Goal: Use online tool/utility: Utilize a website feature to perform a specific function

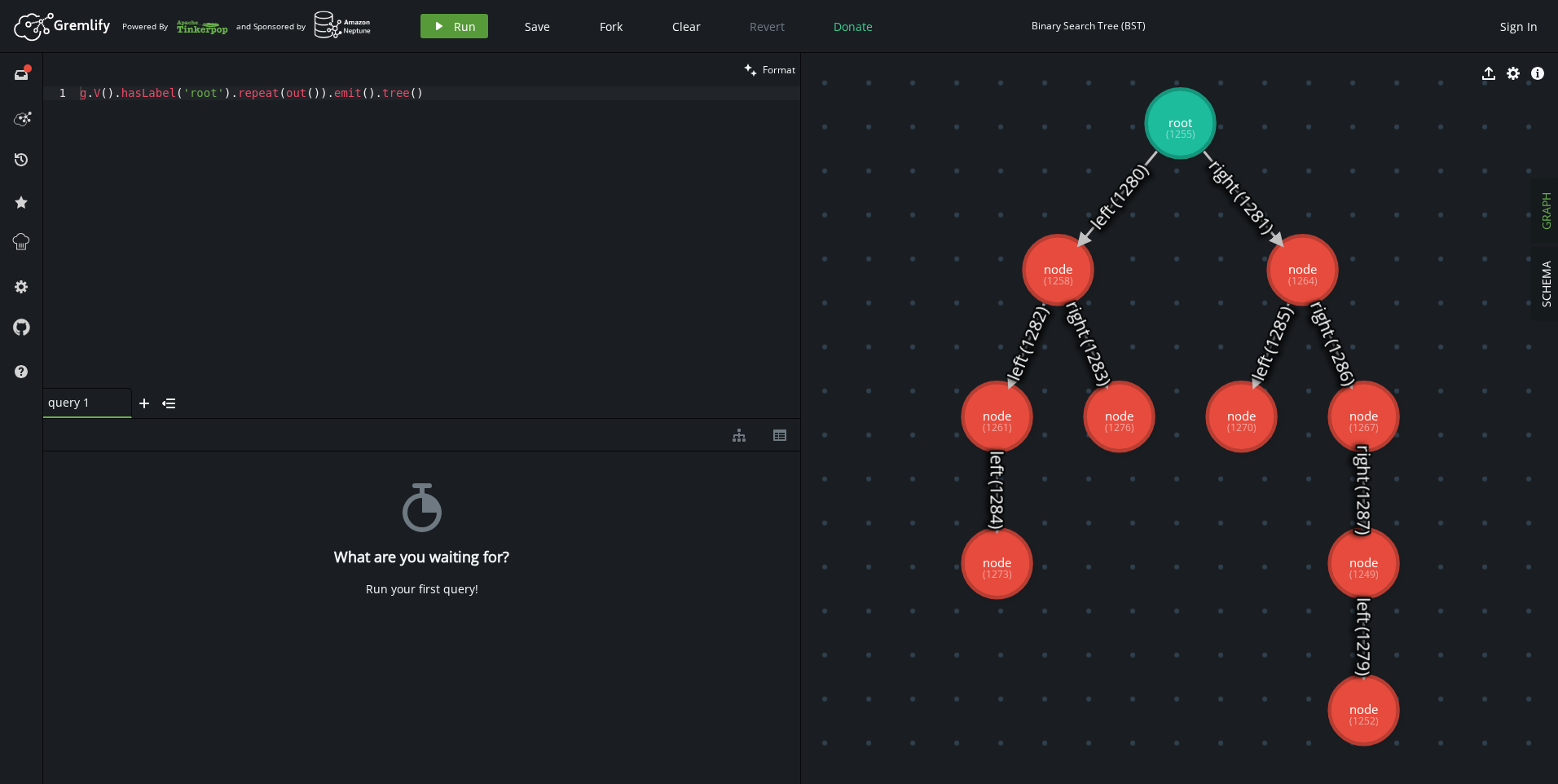
click at [459, 22] on span "Run" at bounding box center [465, 26] width 22 height 15
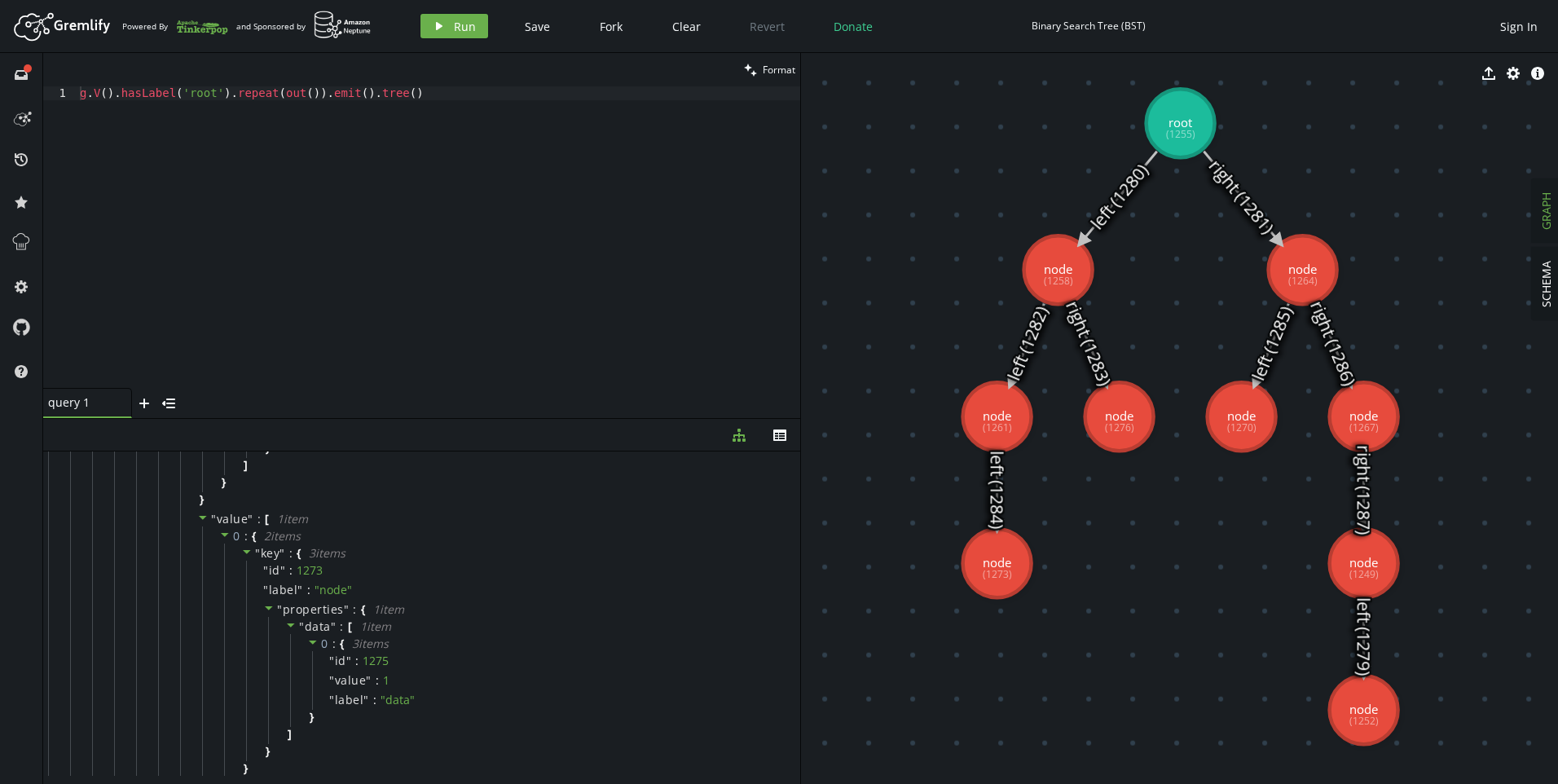
scroll to position [2538, 0]
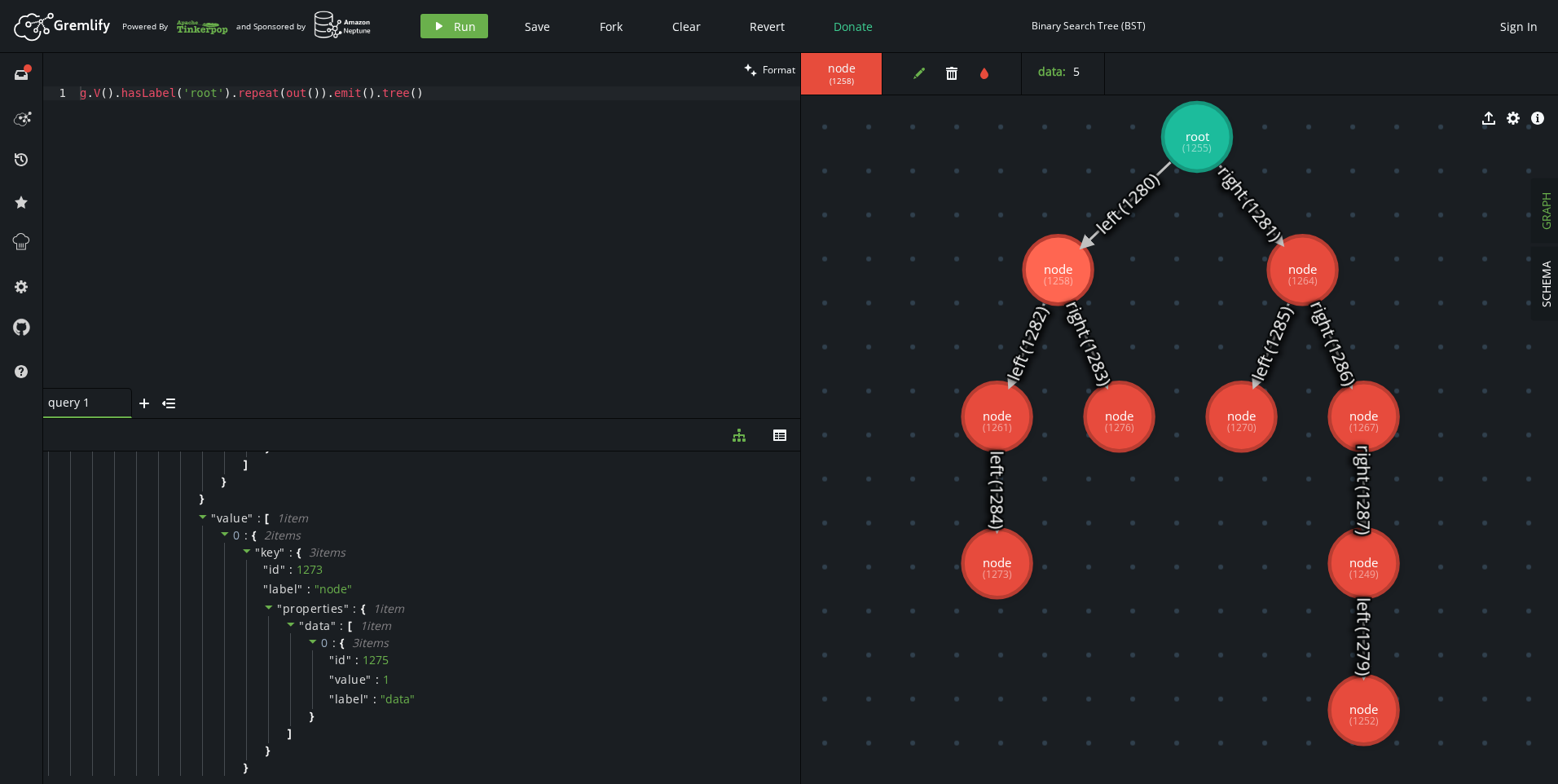
click at [907, 74] on div "edit trash tint" at bounding box center [956, 74] width 132 height 42
click at [915, 75] on icon "edit" at bounding box center [919, 74] width 13 height 13
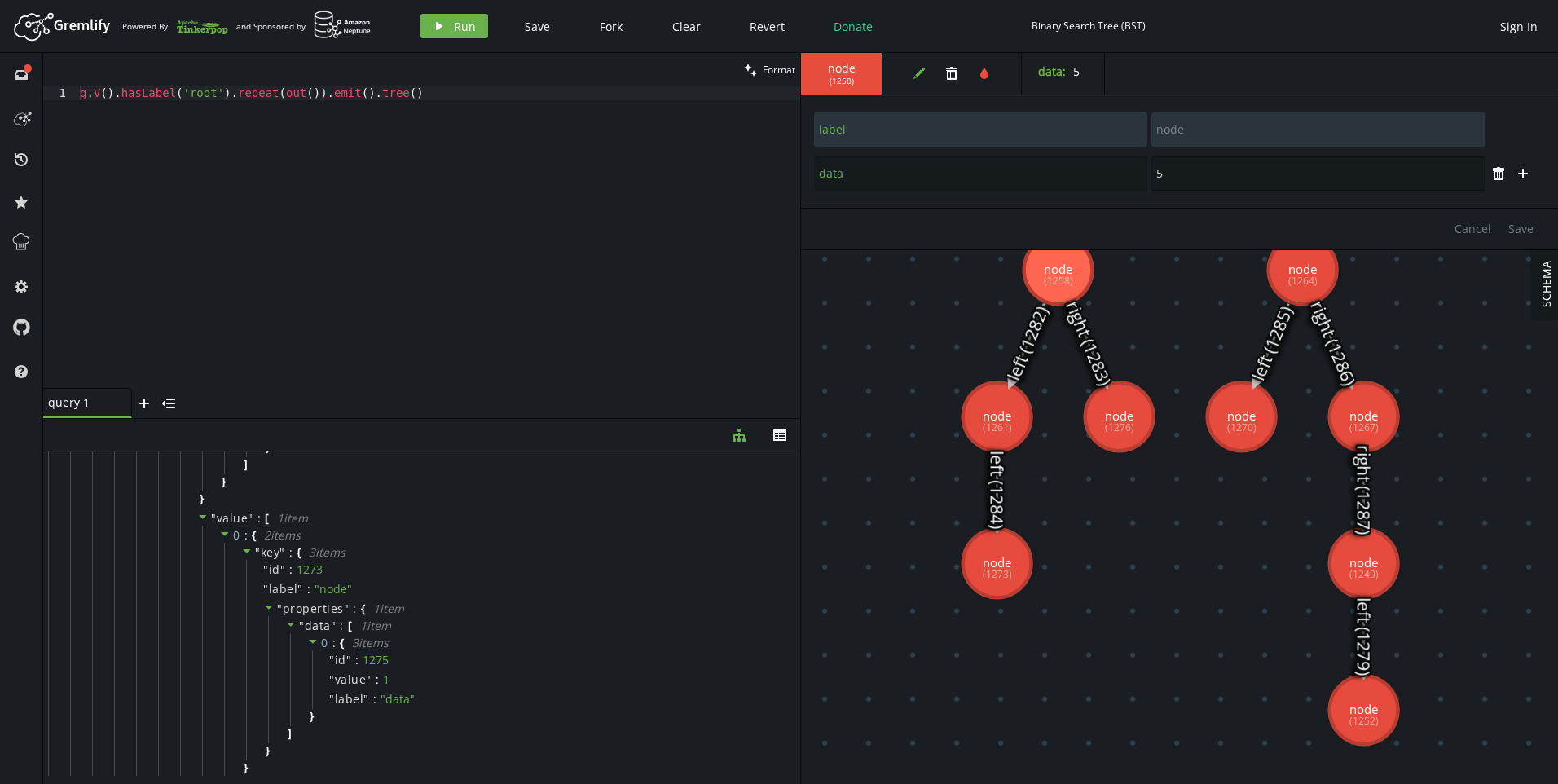
click at [1307, 164] on input "5" at bounding box center [1318, 173] width 334 height 34
click at [1521, 175] on icon "plus" at bounding box center [1524, 173] width 13 height 13
click at [954, 222] on input "text" at bounding box center [981, 217] width 334 height 34
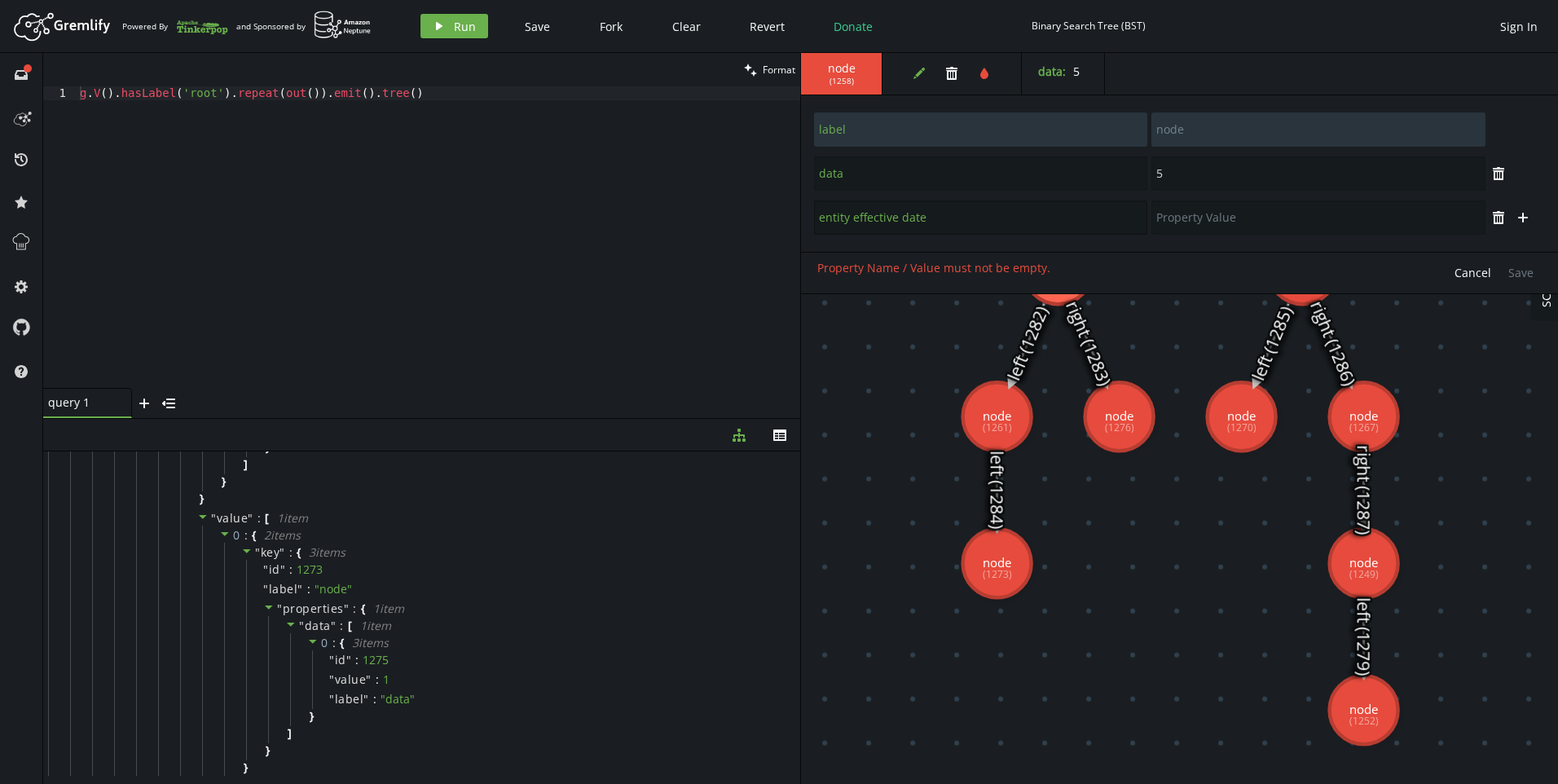
type input "entity effective date"
click at [1177, 225] on input "text" at bounding box center [1318, 217] width 334 height 34
type input "[DATE]"
click at [1522, 269] on span "Save" at bounding box center [1521, 272] width 25 height 15
type input "data"
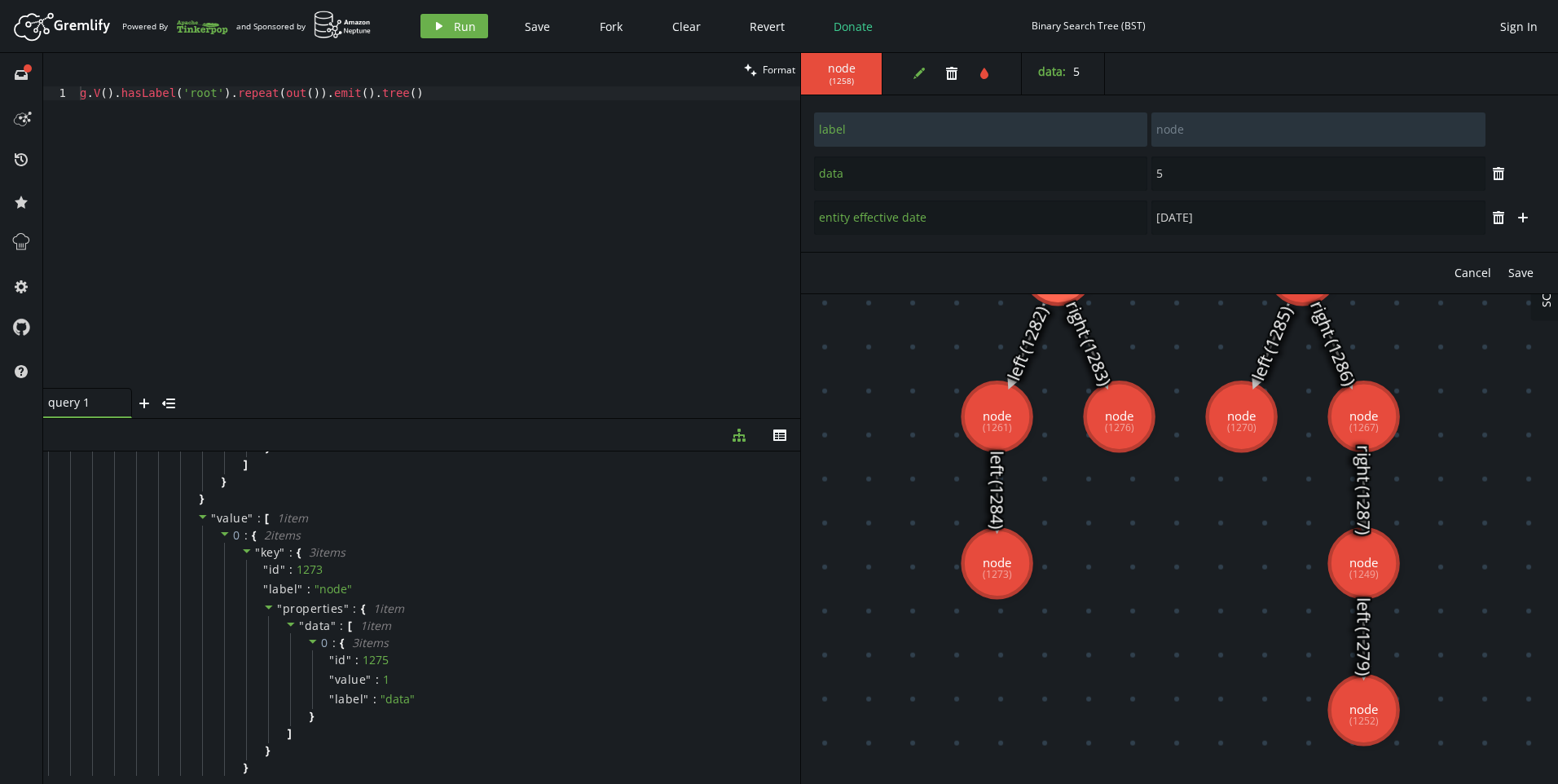
type input "5"
type input "label"
type input "node"
click at [926, 75] on button "edit" at bounding box center [919, 73] width 24 height 24
